Goal: Find specific page/section: Find specific page/section

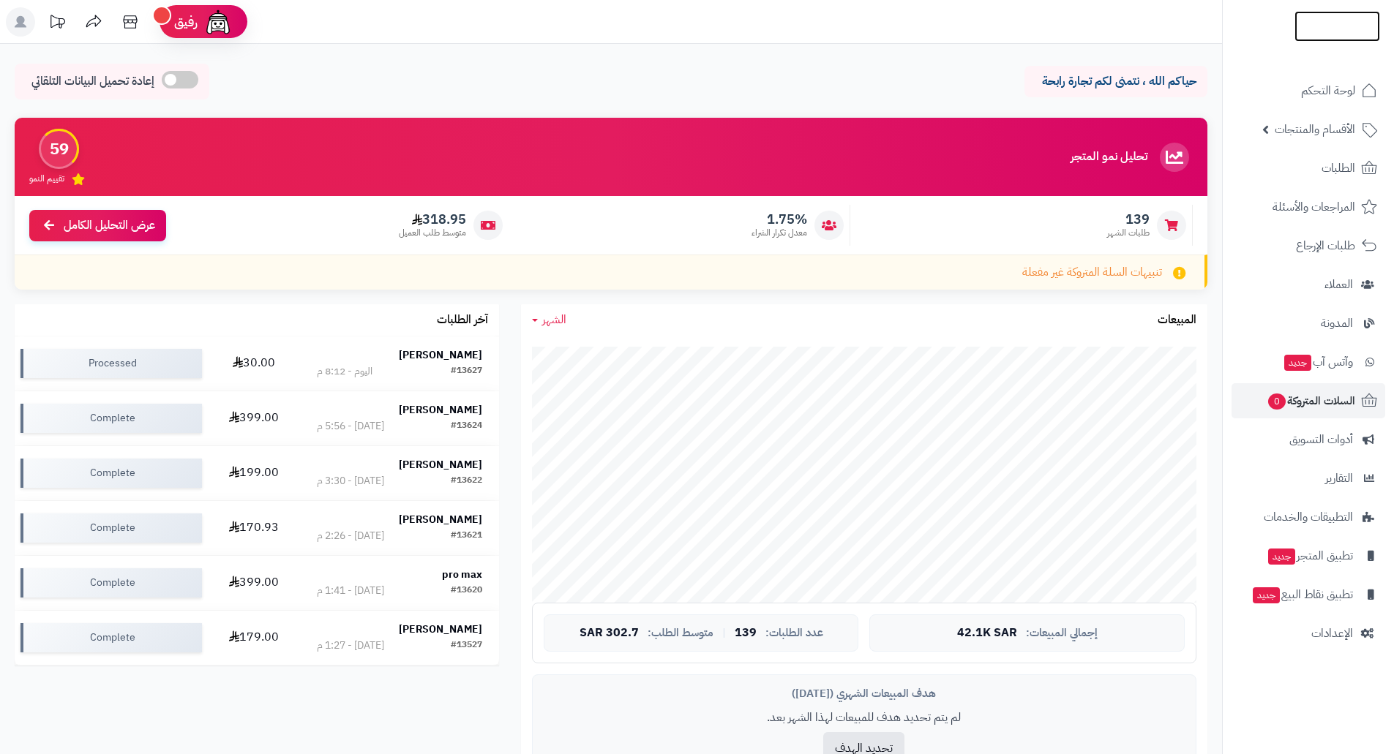
click at [1331, 41] on img at bounding box center [1337, 56] width 86 height 31
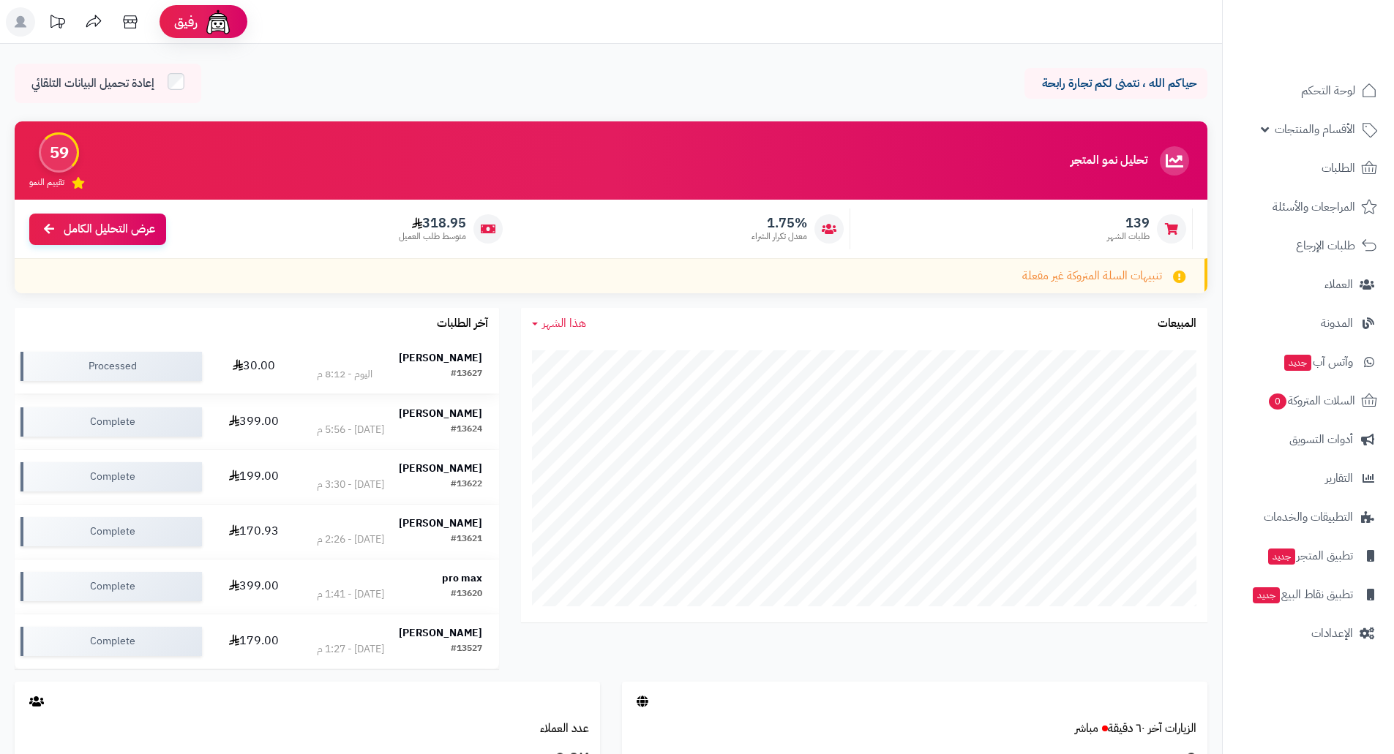
click at [451, 354] on strong "[PERSON_NAME]" at bounding box center [440, 357] width 83 height 15
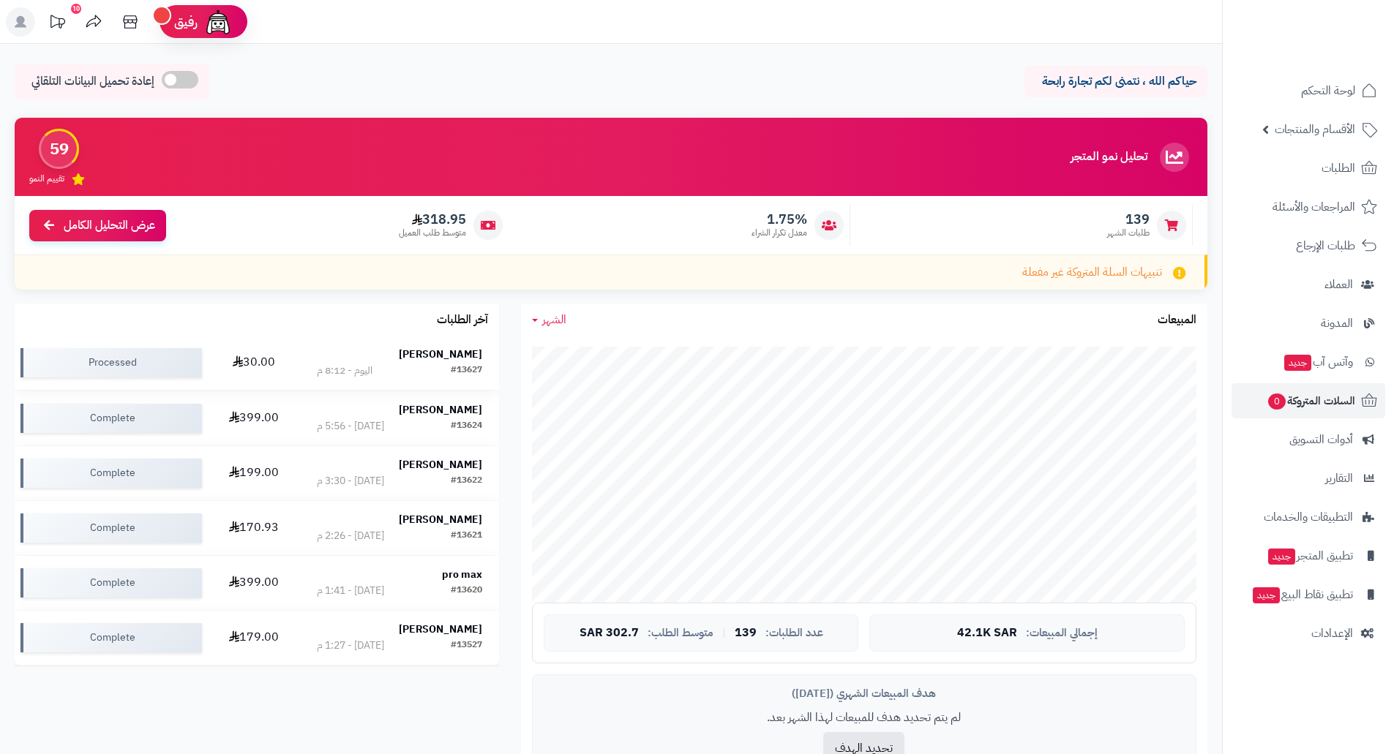
click at [446, 359] on strong "سهير عبدالناصر" at bounding box center [440, 354] width 83 height 15
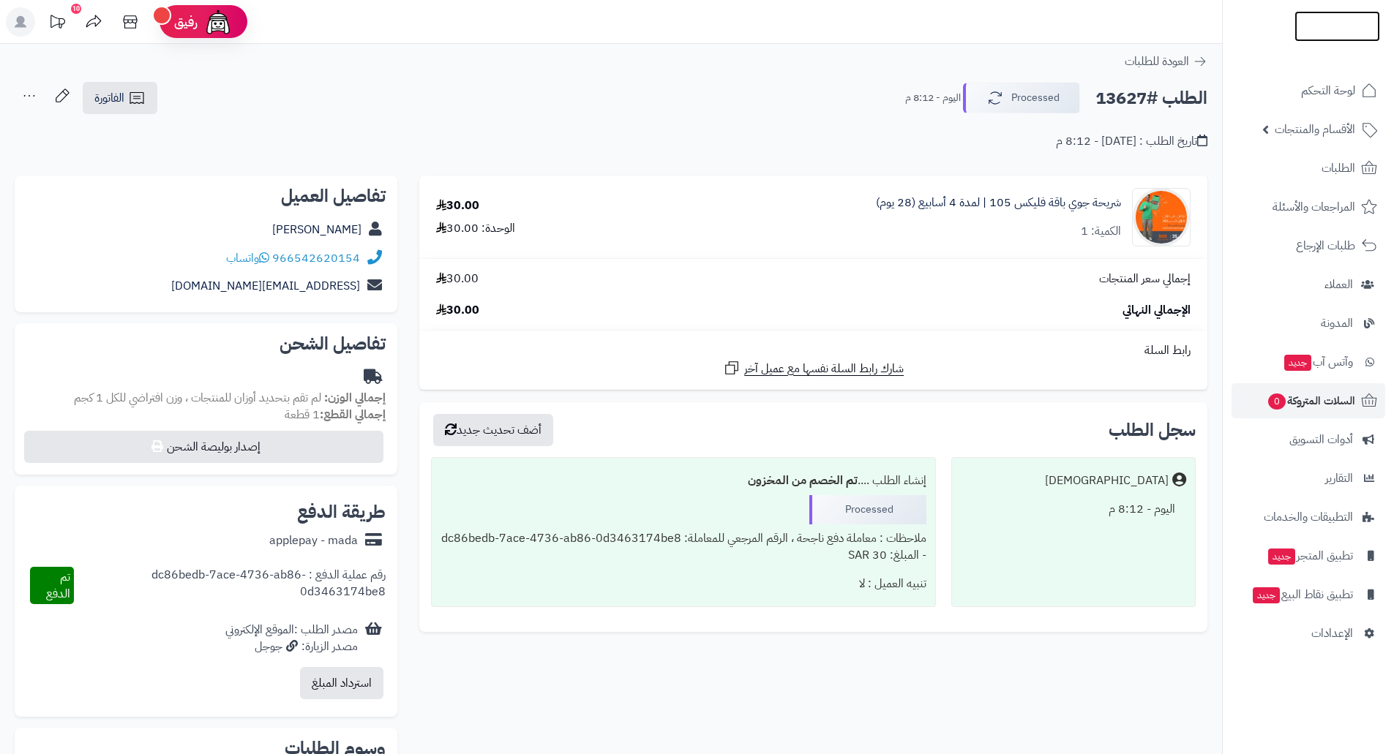
click at [1328, 32] on img at bounding box center [1337, 47] width 86 height 31
